Goal: Transaction & Acquisition: Obtain resource

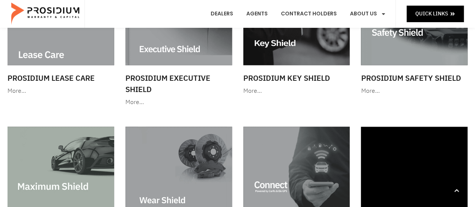
scroll to position [640, 0]
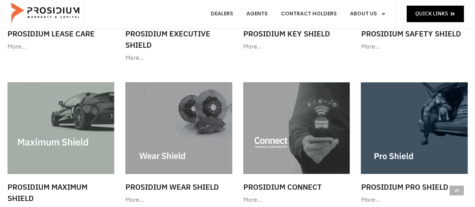
drag, startPoint x: 477, startPoint y: 27, endPoint x: 480, endPoint y: 103, distance: 76.2
click at [474, 103] on html "Skip to content Quick Links Dealers Agents Contract Holders About Us Products N…" at bounding box center [237, 176] width 475 height 1632
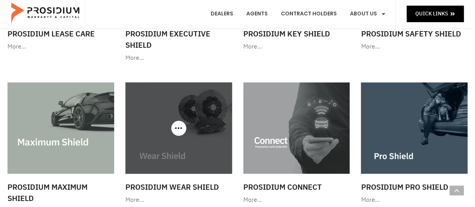
click at [175, 187] on h3 "Prosidium Wear Shield" at bounding box center [178, 186] width 107 height 11
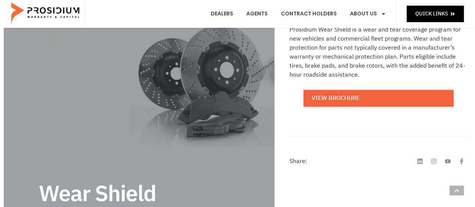
scroll to position [135, 0]
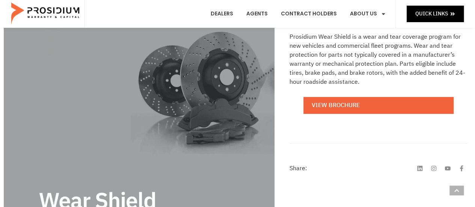
drag, startPoint x: 477, startPoint y: 41, endPoint x: 476, endPoint y: 78, distance: 37.6
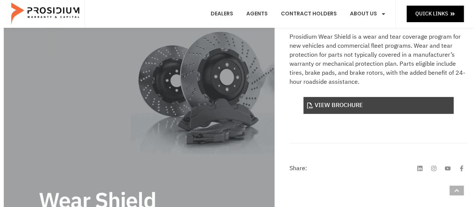
click at [375, 105] on link "View Brochure" at bounding box center [378, 105] width 150 height 17
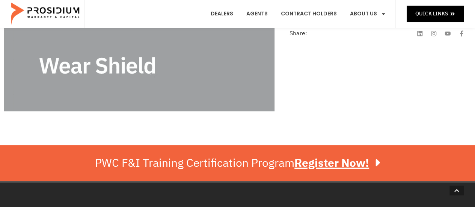
scroll to position [284, 0]
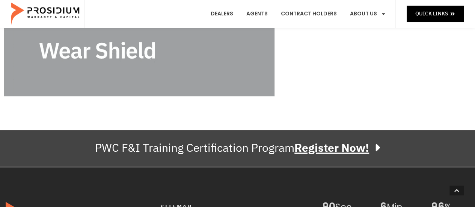
click at [354, 150] on u "Register Now!" at bounding box center [331, 147] width 75 height 17
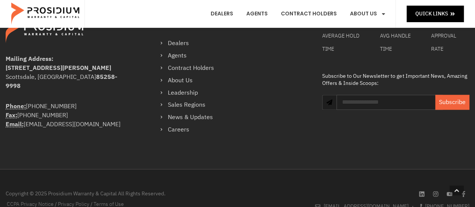
scroll to position [464, 0]
